Goal: Task Accomplishment & Management: Use online tool/utility

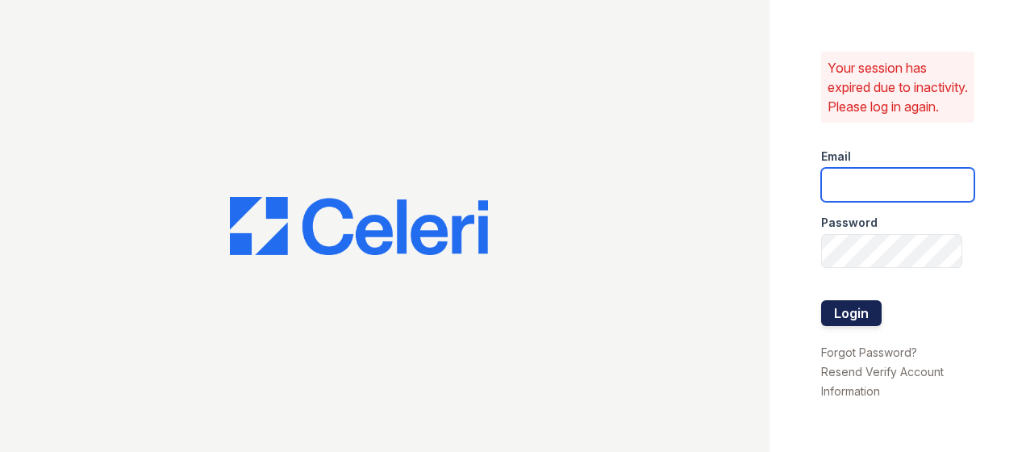
type input "[EMAIL_ADDRESS][DOMAIN_NAME]"
click at [878, 325] on button "Login" at bounding box center [851, 313] width 61 height 26
